Goal: Information Seeking & Learning: Learn about a topic

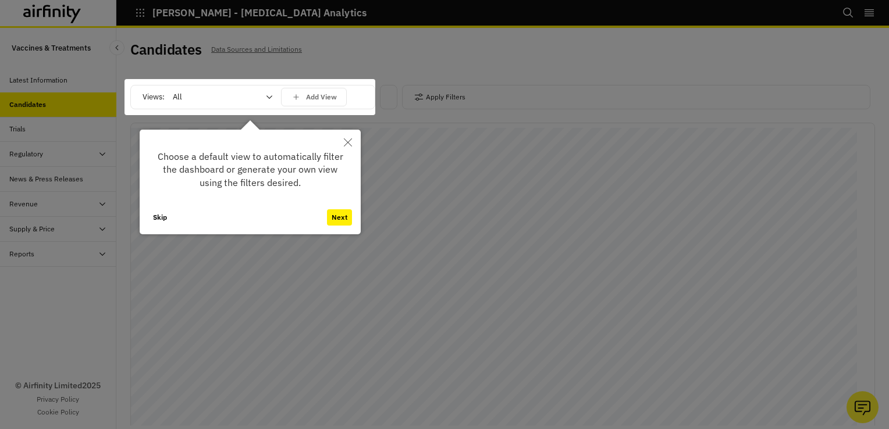
click at [351, 142] on icon "Close" at bounding box center [348, 142] width 8 height 8
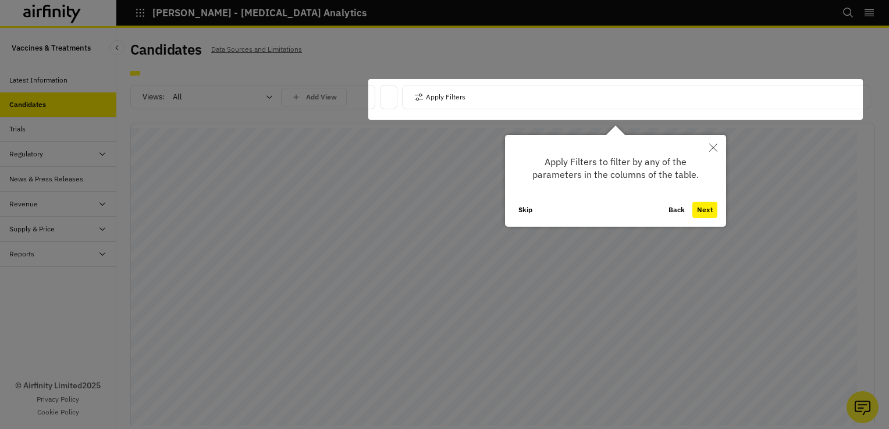
click at [714, 146] on icon "Close" at bounding box center [713, 148] width 8 height 8
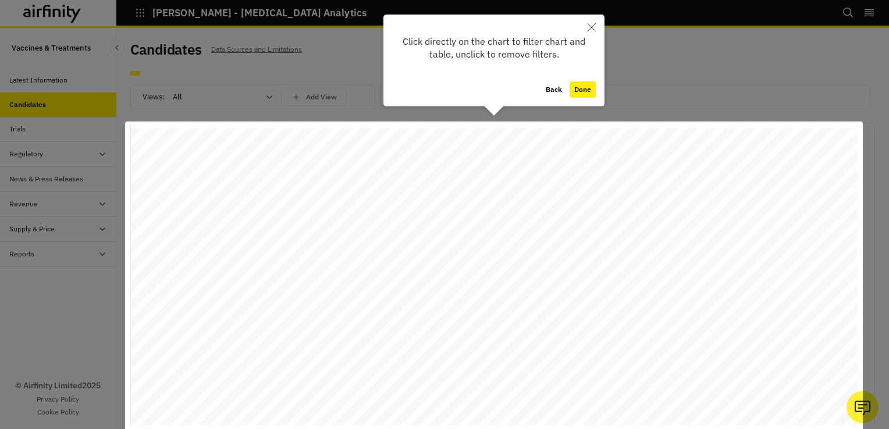
click at [593, 24] on icon "Close" at bounding box center [591, 27] width 8 height 8
click at [593, 24] on div "IDA - Infectious Disease Analytics Bookmarks Settings Logout" at bounding box center [444, 14] width 889 height 28
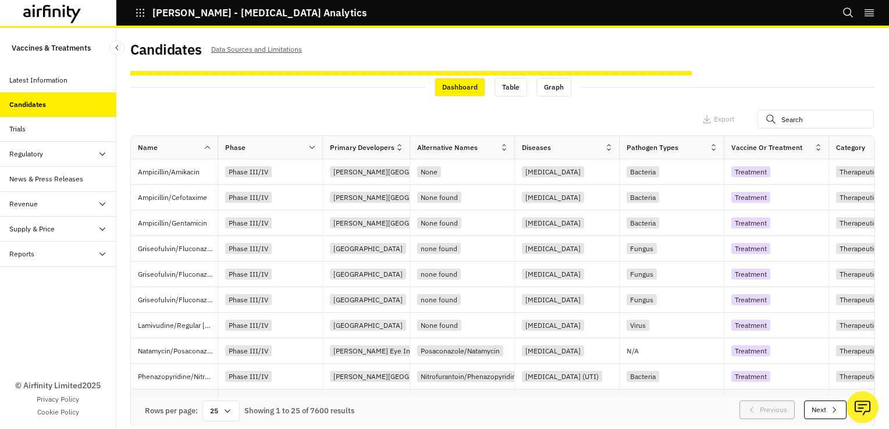
click at [344, 393] on div "Mayne Pharma" at bounding box center [366, 403] width 87 height 26
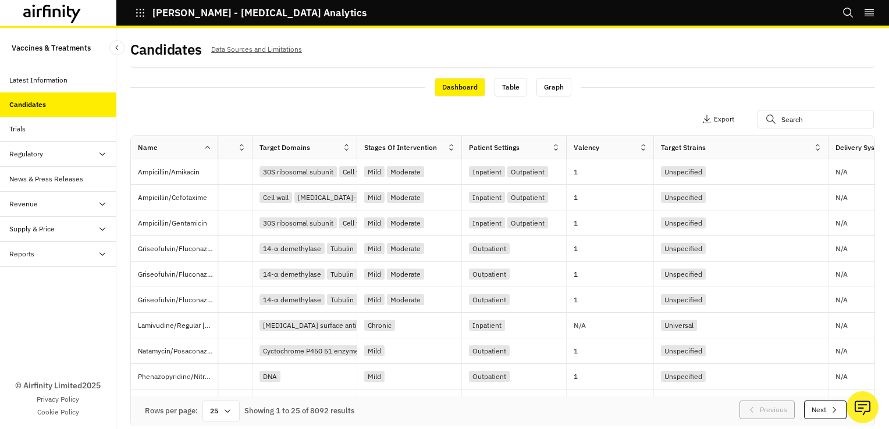
scroll to position [0, 1221]
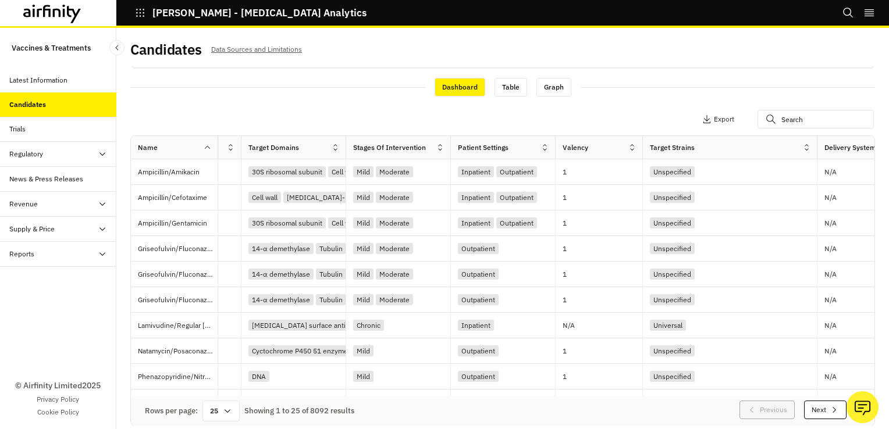
click at [589, 402] on div "Rows per page: 25 Showing 1 to 25 of 8092 results Previous Next" at bounding box center [502, 411] width 743 height 29
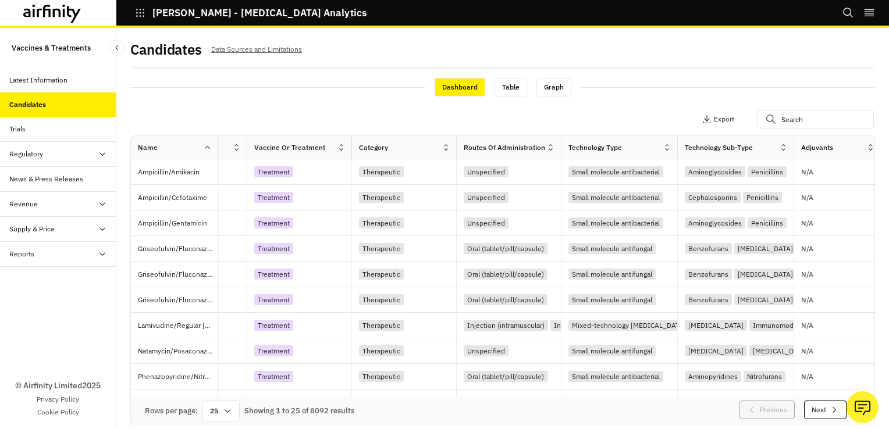
scroll to position [0, 295]
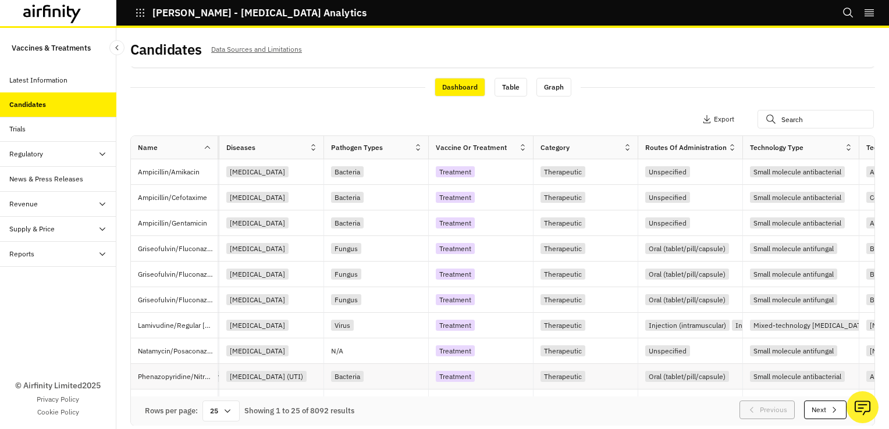
click at [142, 387] on div "Phenazopyridine/Nitrofurantoin" at bounding box center [178, 376] width 80 height 25
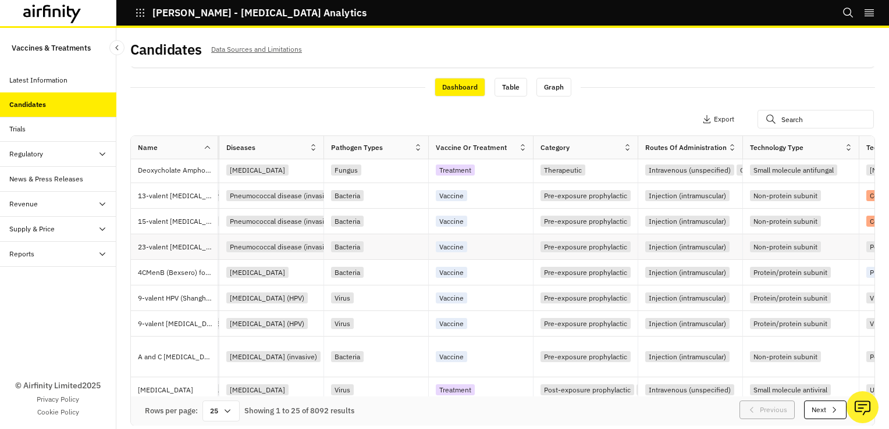
scroll to position [291, 295]
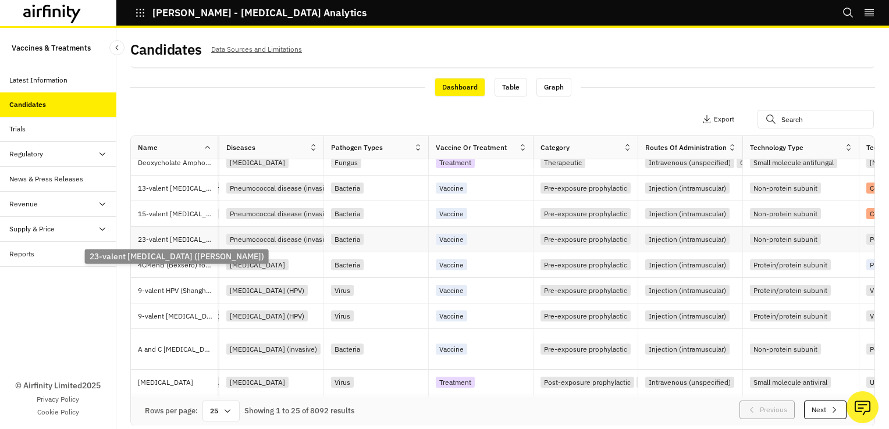
click at [155, 240] on p "23-valent pneumococcal polysaccharide vaccine (Aimei Vacin)" at bounding box center [178, 240] width 80 height 12
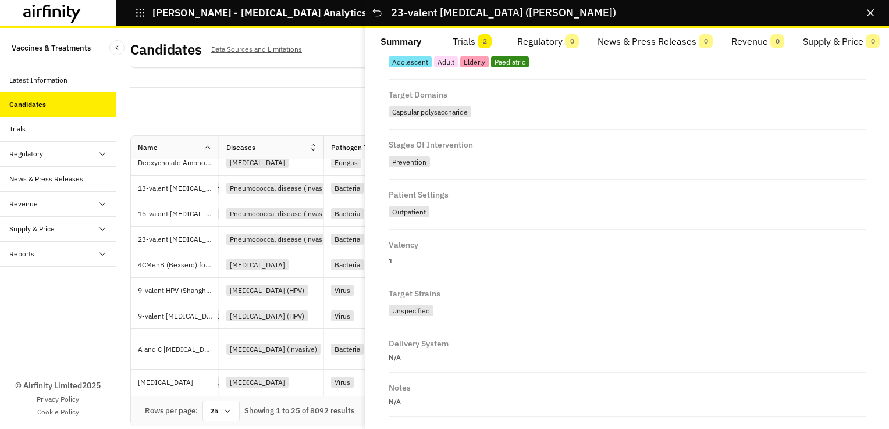
scroll to position [684, 0]
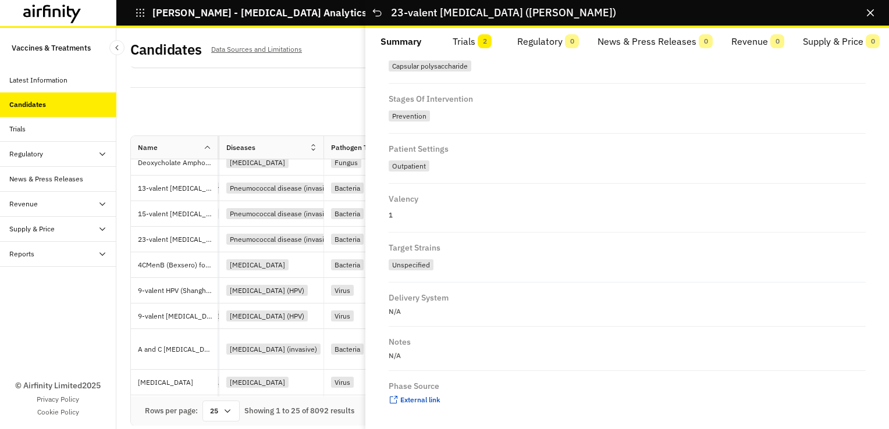
click at [41, 308] on div "© Airfinity Limited 2025 Privacy Policy Cookie Policy" at bounding box center [58, 348] width 116 height 162
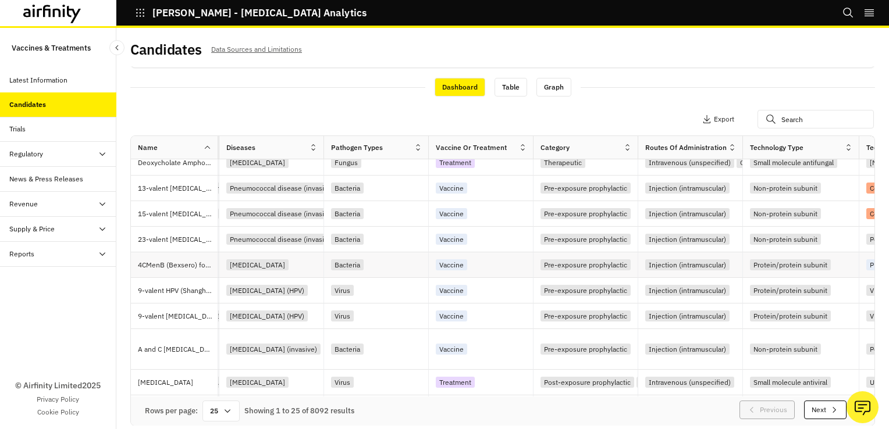
click at [160, 267] on p "4CMenB (Bexsero) for gonorrhea" at bounding box center [178, 265] width 80 height 12
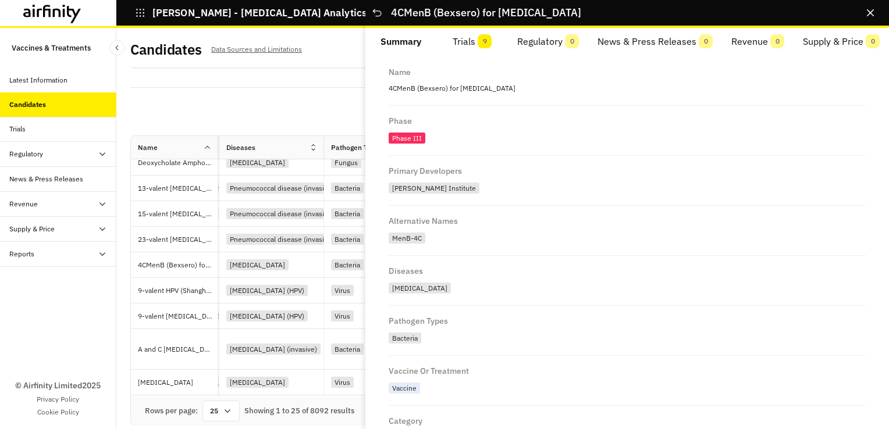
scroll to position [0, 0]
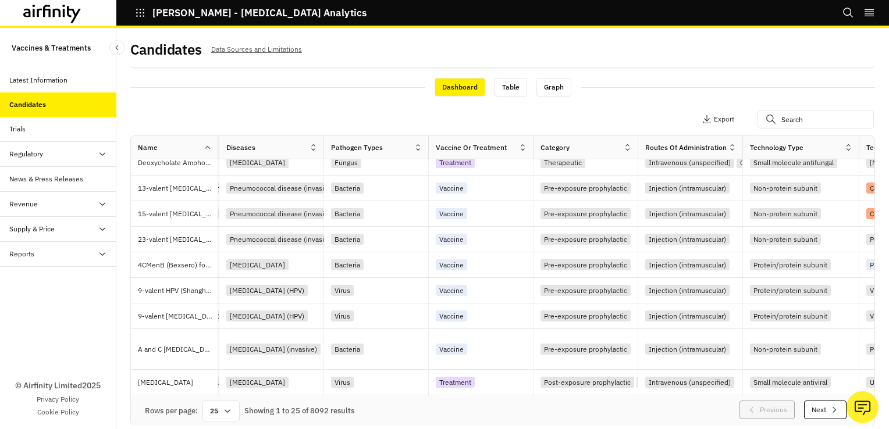
click at [74, 303] on div "© Airfinity Limited 2025 Privacy Policy Cookie Policy" at bounding box center [58, 348] width 116 height 162
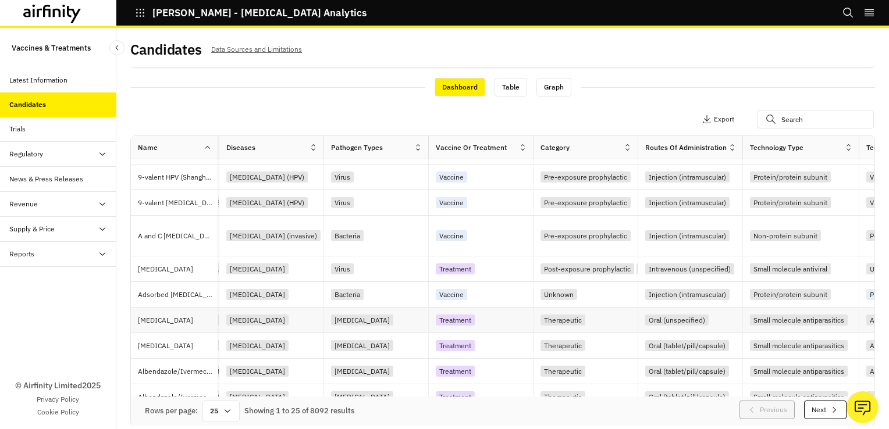
scroll to position [407, 295]
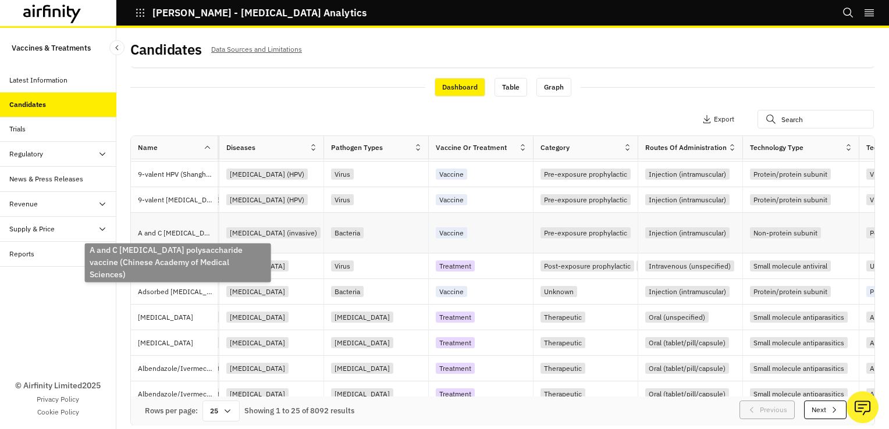
click at [179, 236] on p "A and C meningococcal polysaccharide vaccine (Chinese Academy of Medical Scienc…" at bounding box center [178, 233] width 80 height 12
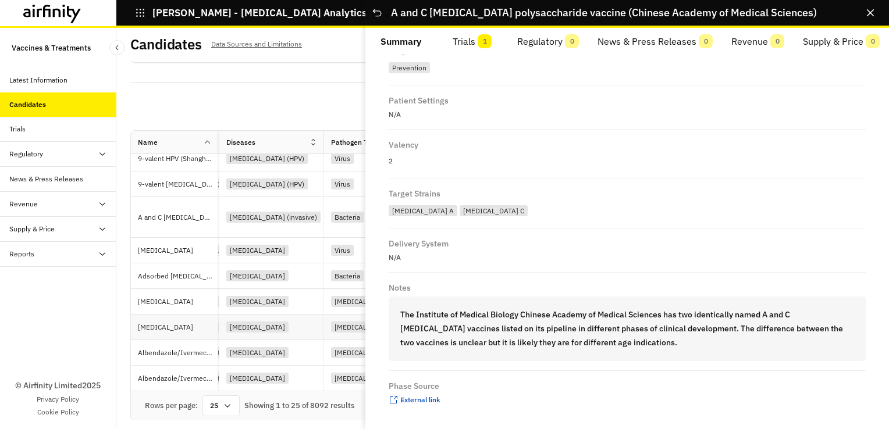
scroll to position [8, 0]
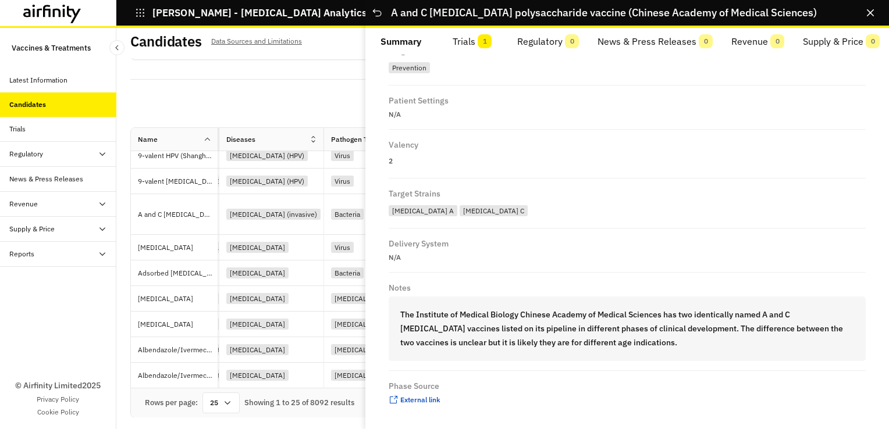
click at [77, 329] on div "© Airfinity Limited 2025 Privacy Policy Cookie Policy" at bounding box center [58, 348] width 116 height 162
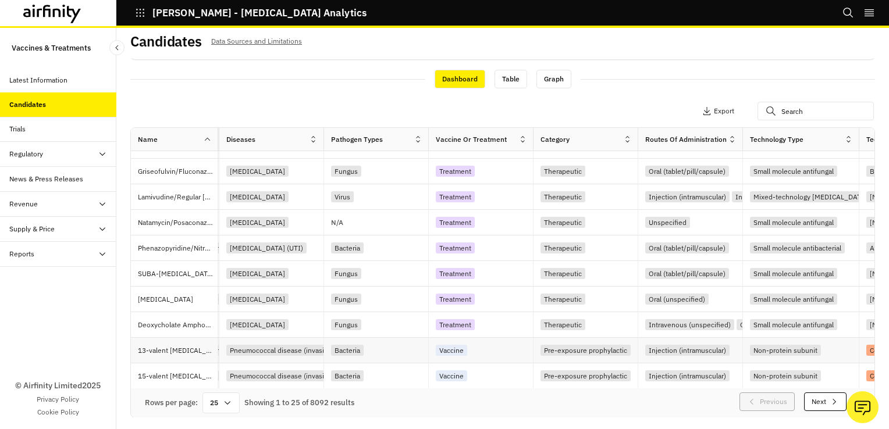
scroll to position [0, 295]
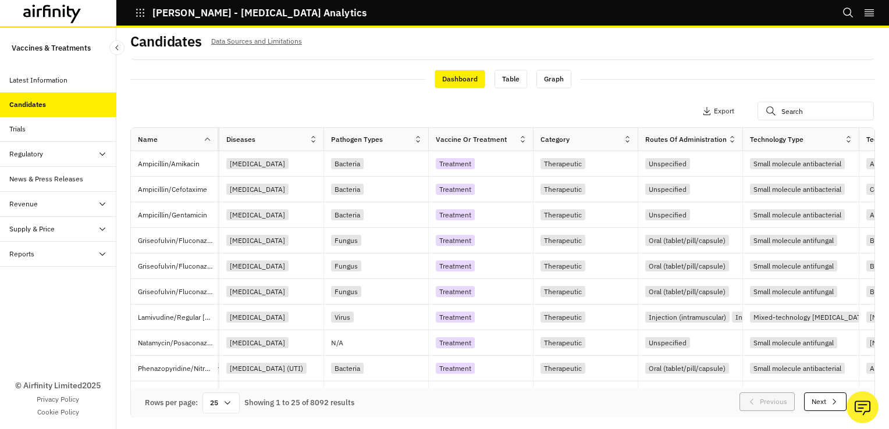
click at [22, 131] on div "Trials" at bounding box center [17, 129] width 16 height 10
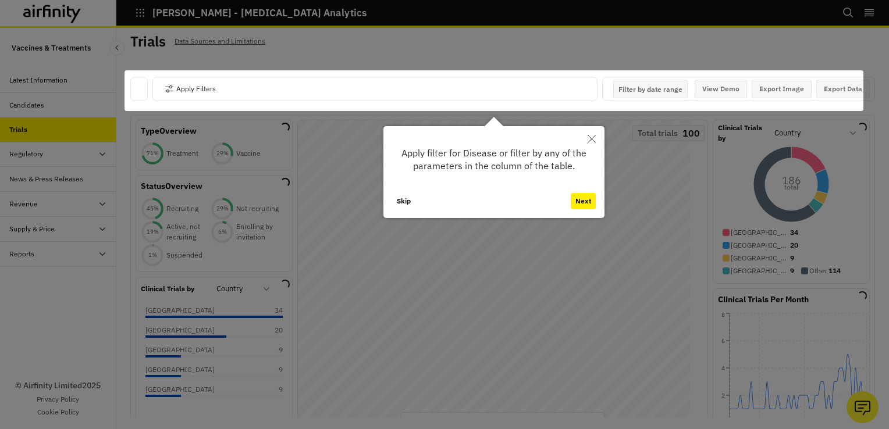
click at [587, 142] on icon "Close" at bounding box center [591, 139] width 8 height 8
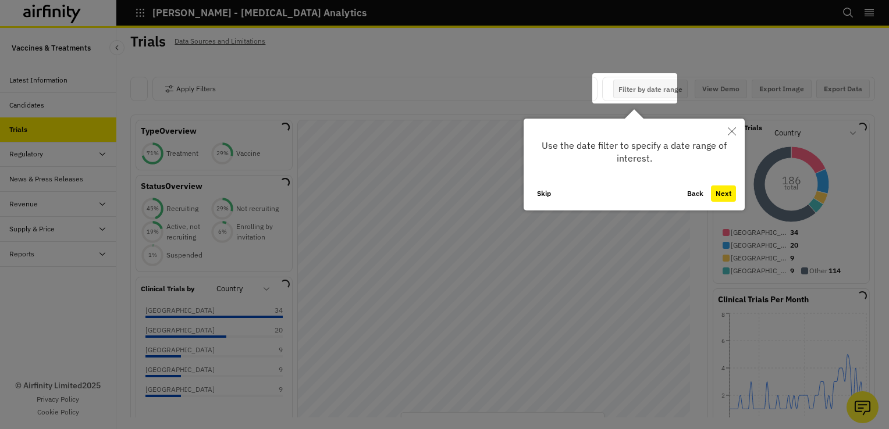
click at [532, 193] on button "Skip" at bounding box center [543, 193] width 23 height 16
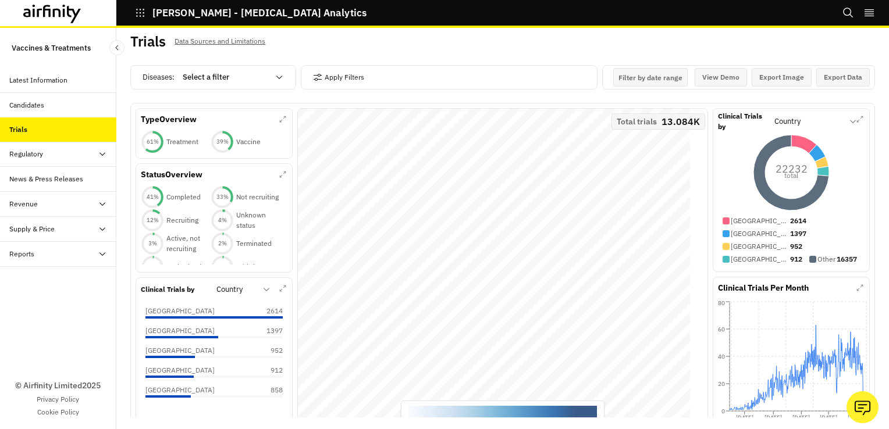
click at [35, 105] on div "Candidates" at bounding box center [26, 105] width 35 height 10
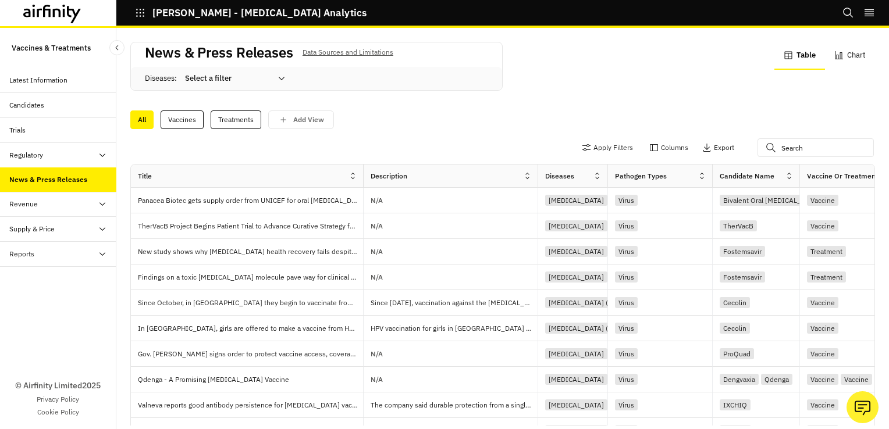
click at [32, 99] on div "Candidates" at bounding box center [58, 105] width 116 height 25
